Goal: Task Accomplishment & Management: Use online tool/utility

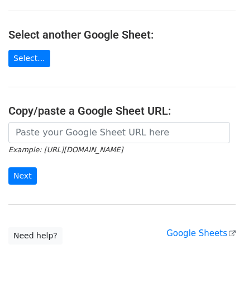
scroll to position [112, 0]
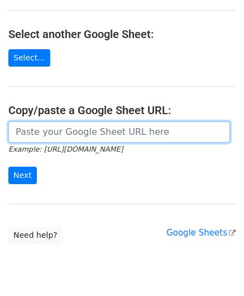
drag, startPoint x: 44, startPoint y: 134, endPoint x: 66, endPoint y: 128, distance: 23.0
click at [44, 133] on input "url" at bounding box center [119, 131] width 222 height 21
paste input "[URL][DOMAIN_NAME]"
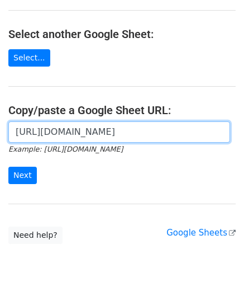
scroll to position [0, 261]
type input "[URL][DOMAIN_NAME]"
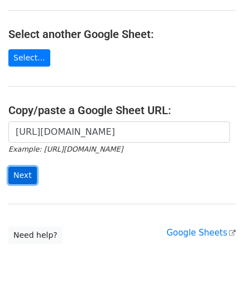
click at [18, 168] on input "Next" at bounding box center [22, 175] width 29 height 17
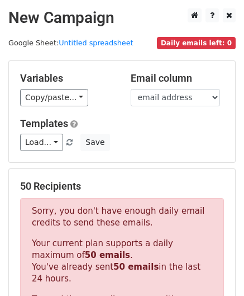
scroll to position [377, 0]
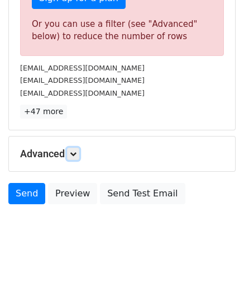
drag, startPoint x: 78, startPoint y: 153, endPoint x: 93, endPoint y: 160, distance: 16.8
click at [77, 153] on icon at bounding box center [73, 153] width 7 height 7
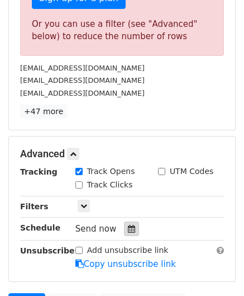
click at [128, 226] on icon at bounding box center [131, 229] width 7 height 8
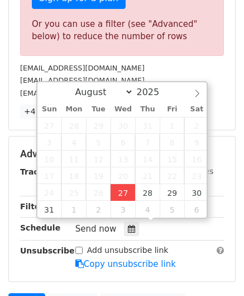
type input "2025-08-27 12:00"
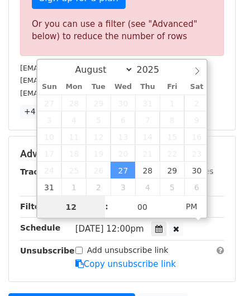
paste input "6"
type input "6"
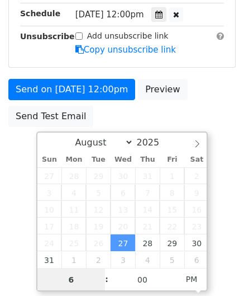
scroll to position [227, 0]
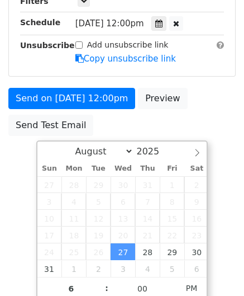
type input "2025-08-27 18:00"
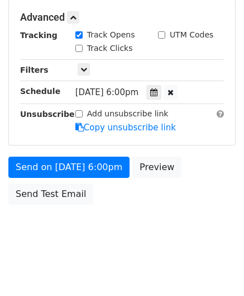
scroll to position [513, 0]
